Goal: Information Seeking & Learning: Check status

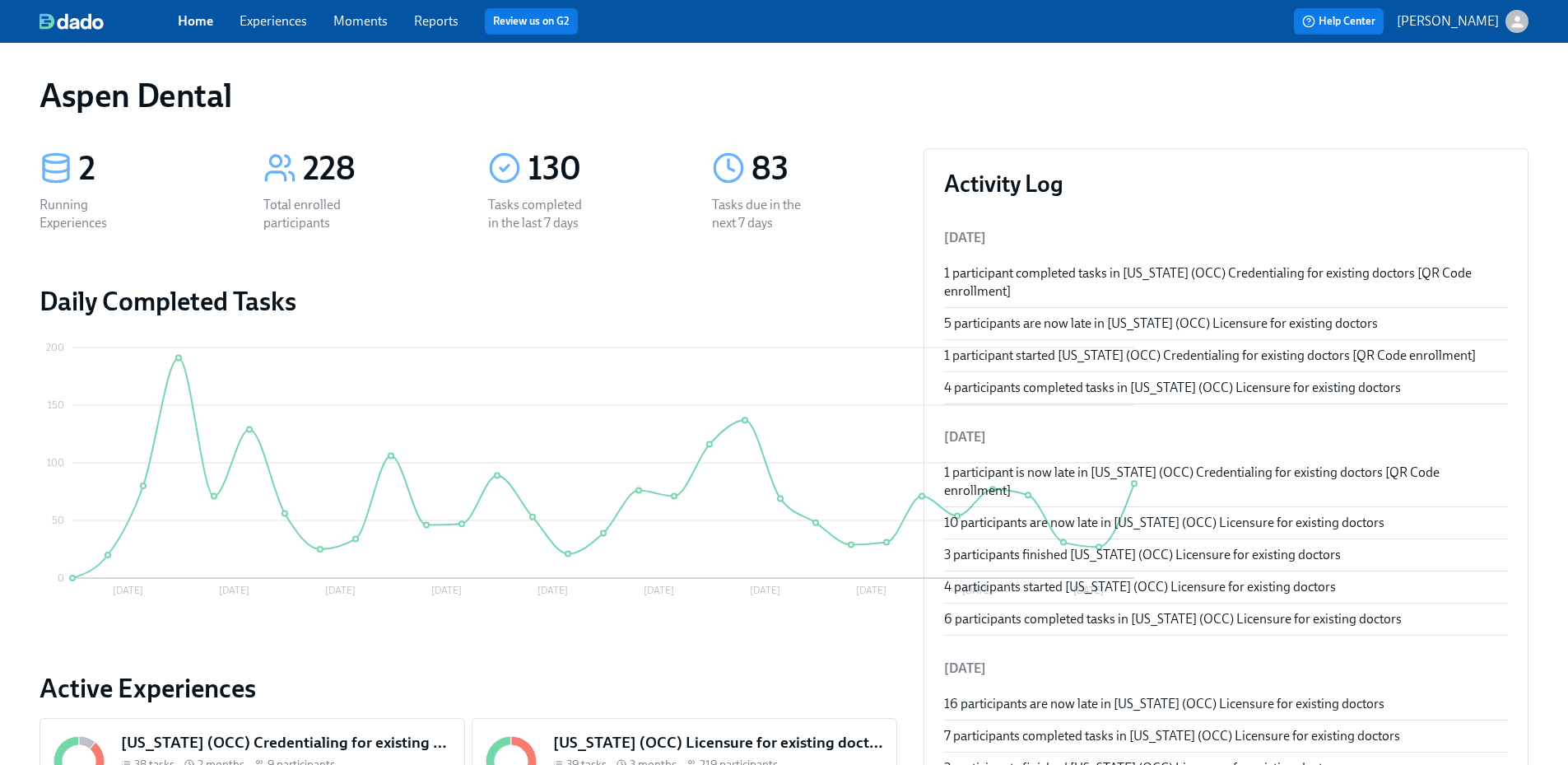
click at [445, 22] on link "Reports" at bounding box center [436, 21] width 45 height 16
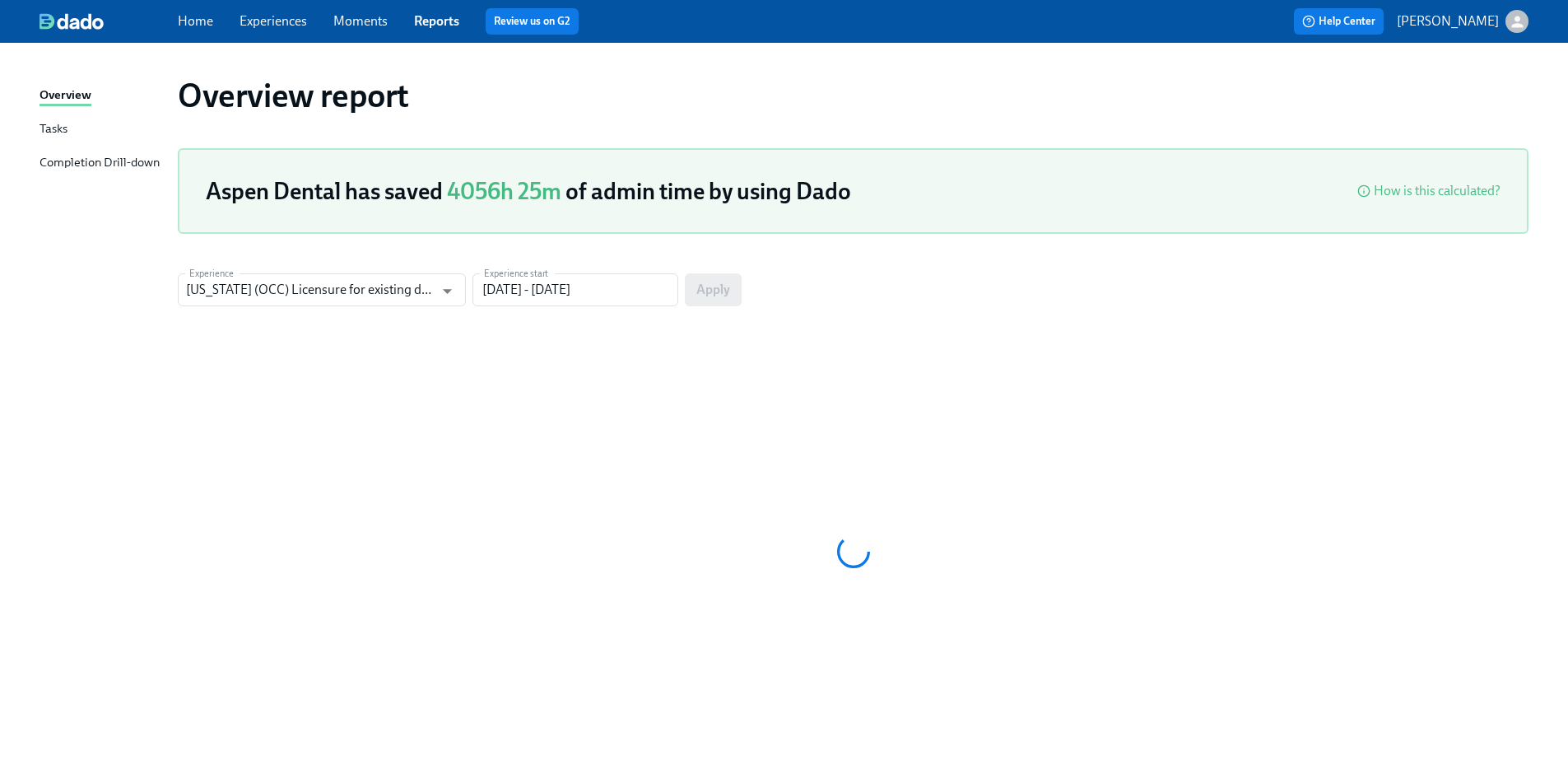
click at [86, 160] on div "Completion Drill-down" at bounding box center [99, 163] width 120 height 20
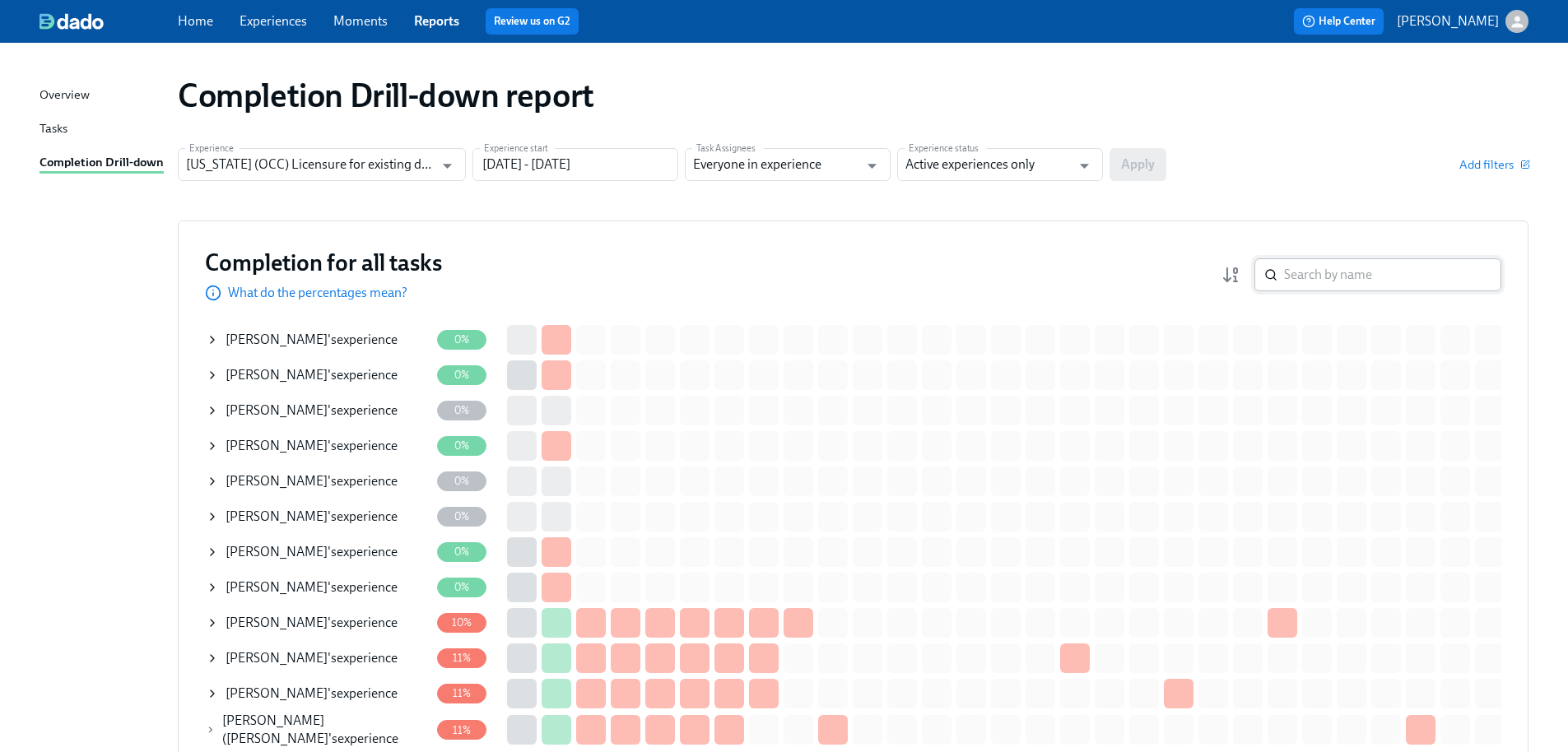
click at [1366, 271] on input "search" at bounding box center [1393, 275] width 217 height 33
click at [1440, 276] on input "search" at bounding box center [1393, 275] width 217 height 33
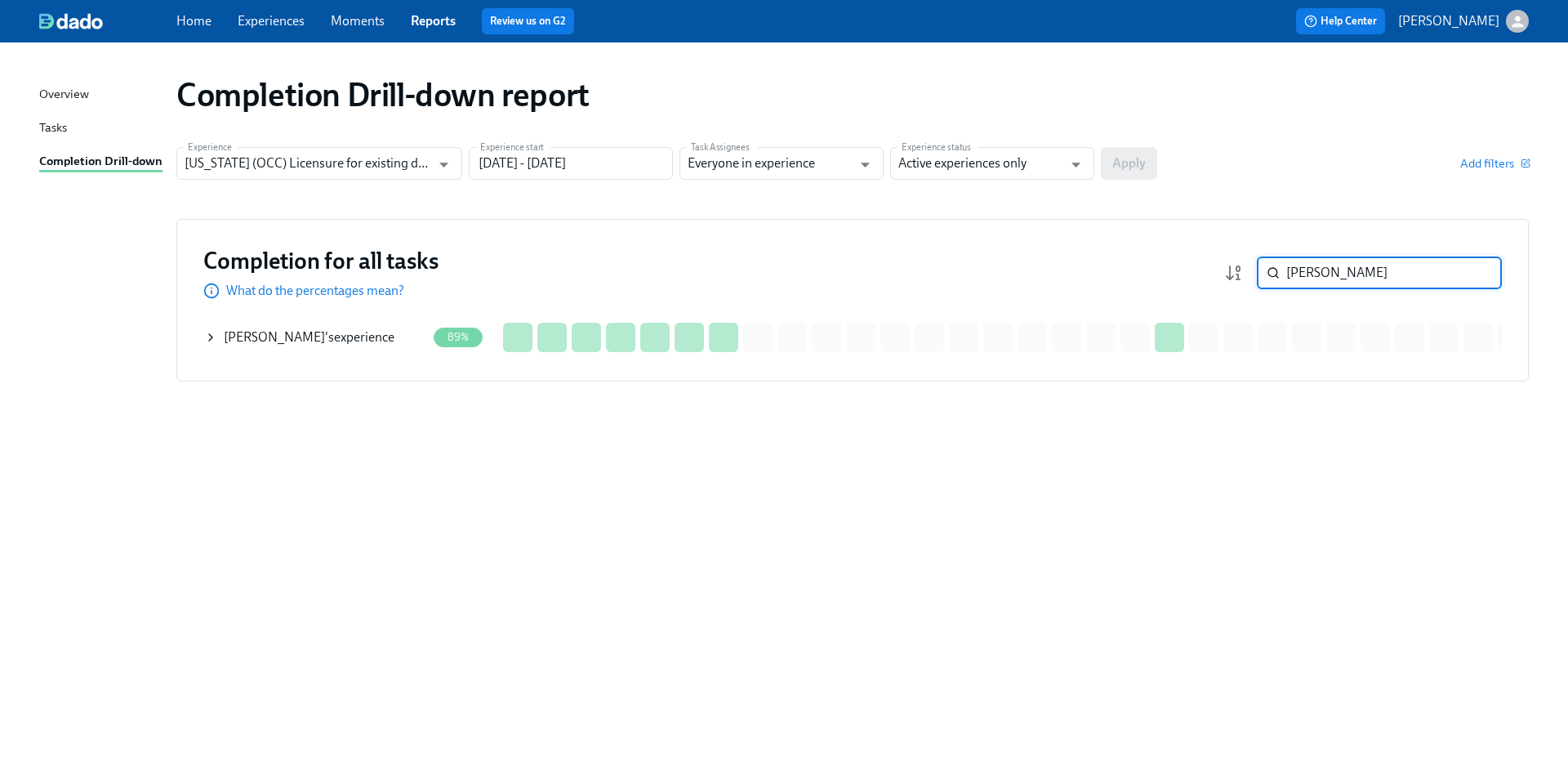
type input "[PERSON_NAME]"
click at [352, 353] on div "[PERSON_NAME] 's experience" at bounding box center [315, 337] width 222 height 33
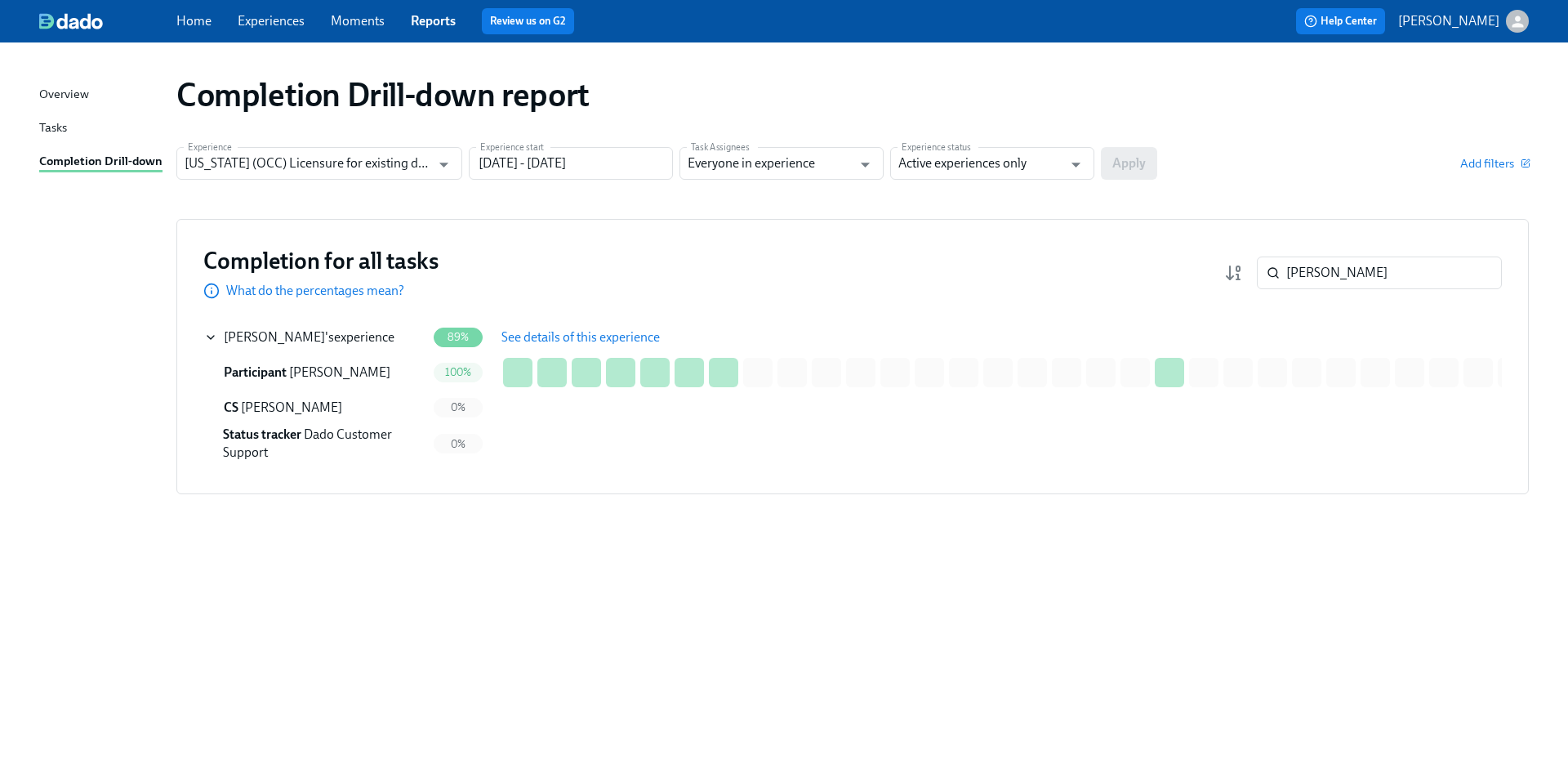
click at [557, 333] on span "See details of this experience" at bounding box center [581, 337] width 158 height 17
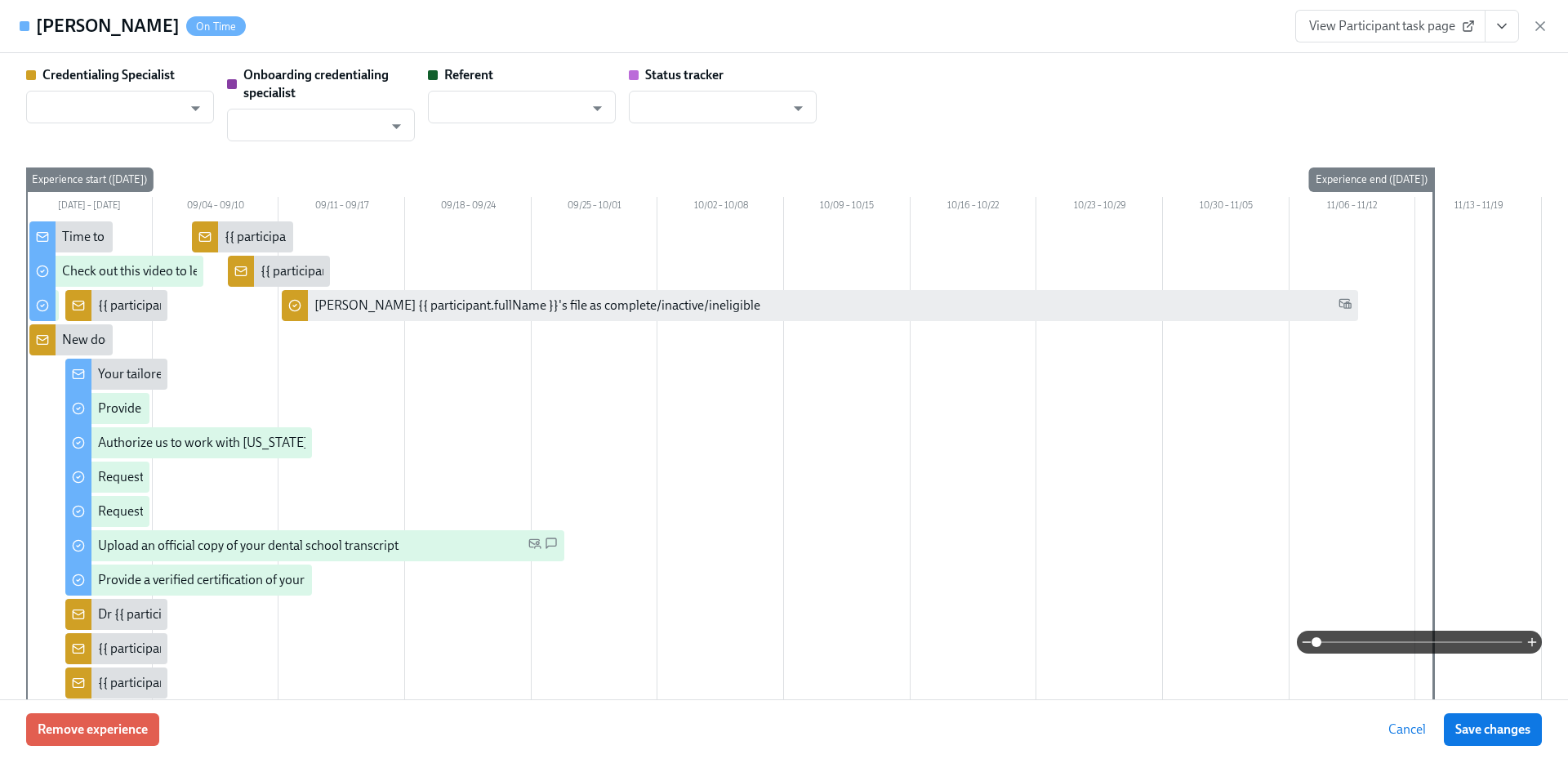
type input "[PERSON_NAME]"
type input "Dado Customer Support"
